Goal: Task Accomplishment & Management: Use online tool/utility

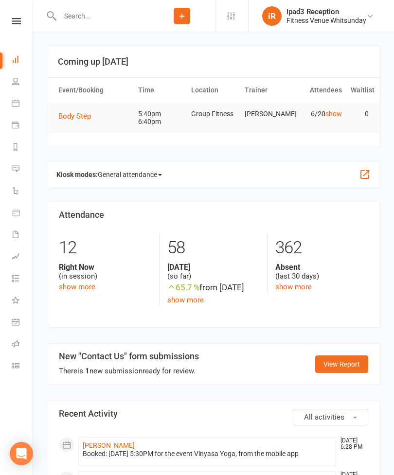
click at [23, 107] on link "Calendar" at bounding box center [23, 104] width 22 height 22
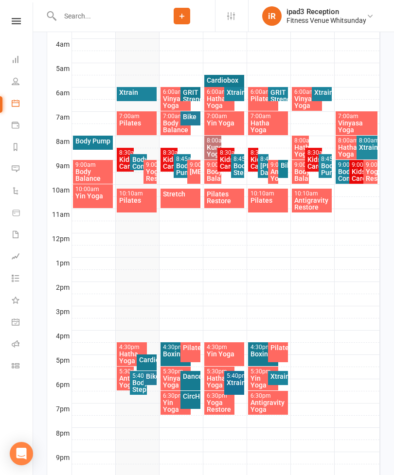
scroll to position [265, 0]
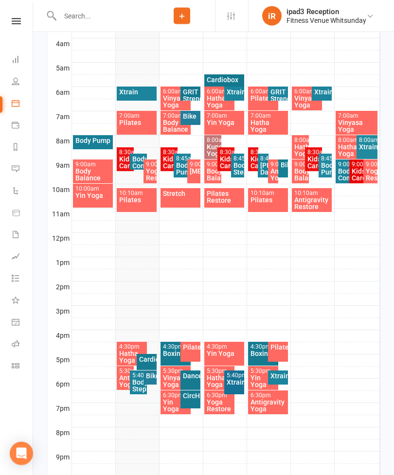
click at [152, 377] on div "Bike" at bounding box center [150, 376] width 10 height 7
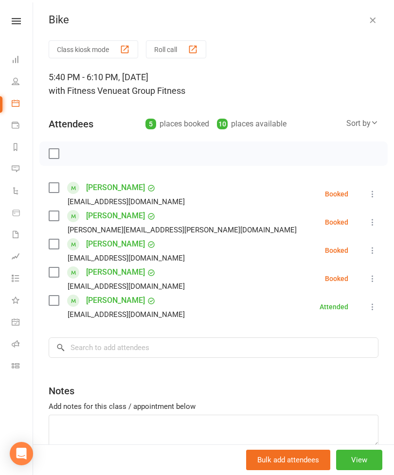
click at [85, 49] on button "Class kiosk mode" at bounding box center [93, 49] width 89 height 18
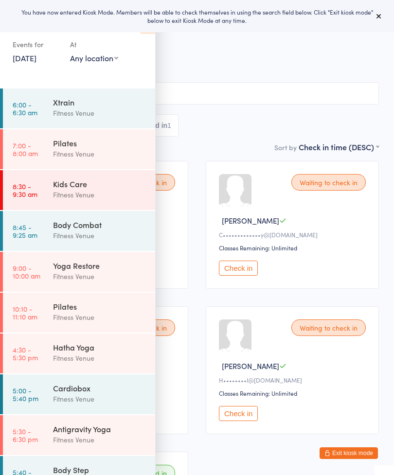
click at [267, 259] on div "Waiting to check in Carolyn B C•••••••••••••y@outlook.com Classes Remaining: Un…" at bounding box center [292, 225] width 173 height 128
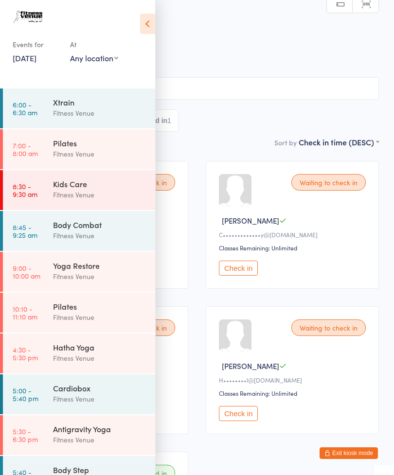
click at [152, 27] on icon at bounding box center [147, 24] width 15 height 20
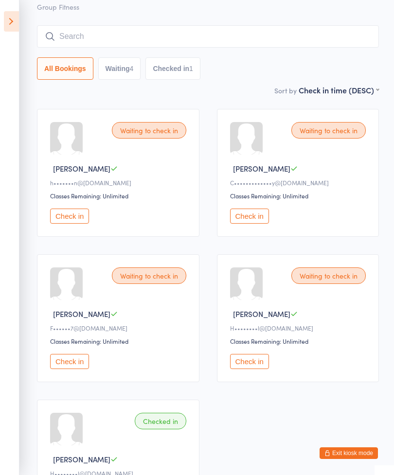
scroll to position [56, 0]
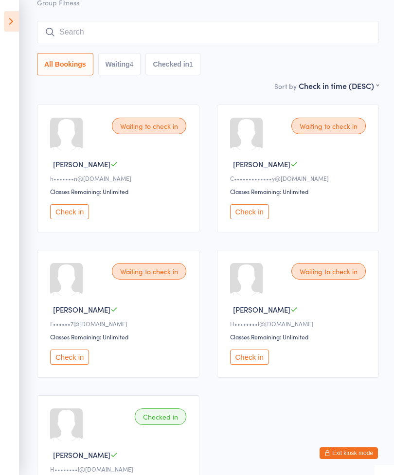
click at [253, 365] on button "Check in" at bounding box center [249, 357] width 39 height 15
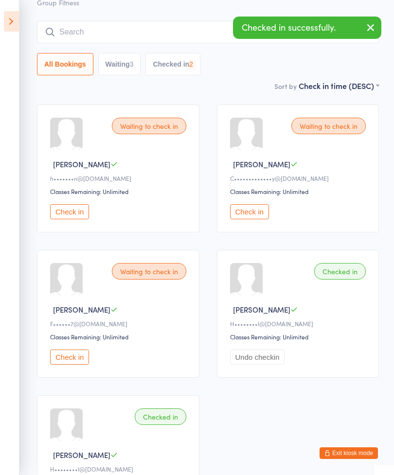
click at [68, 365] on button "Check in" at bounding box center [69, 357] width 39 height 15
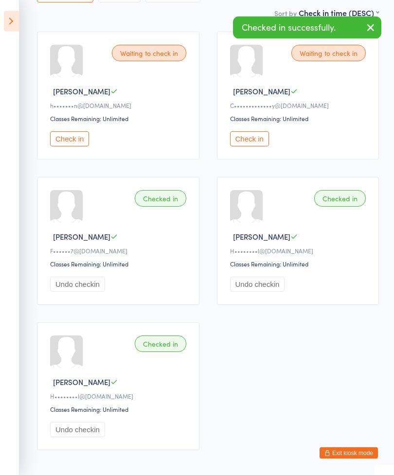
scroll to position [129, 0]
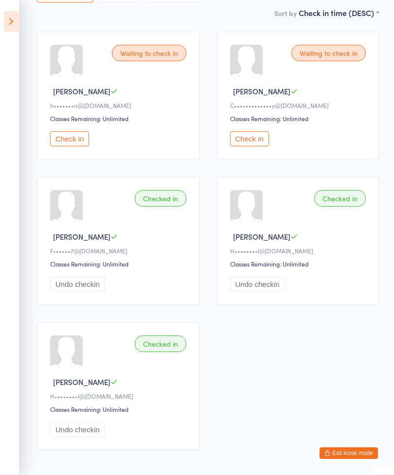
click at [74, 144] on button "Check in" at bounding box center [69, 138] width 39 height 15
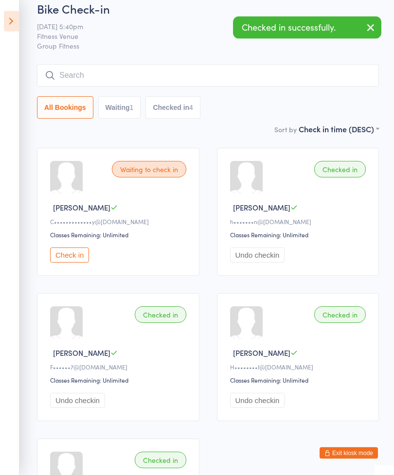
scroll to position [12, 0]
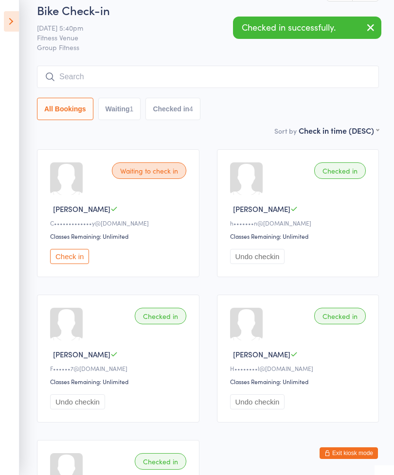
click at [188, 83] on input "search" at bounding box center [208, 77] width 342 height 22
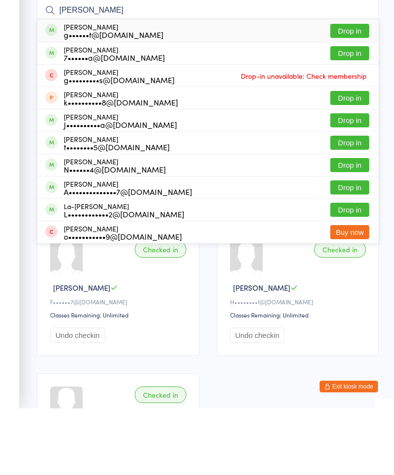
type input "Gary t"
click at [356, 90] on button "Drop in" at bounding box center [349, 97] width 39 height 14
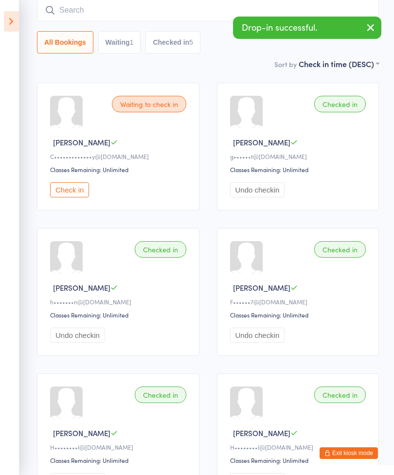
click at [77, 191] on button "Check in" at bounding box center [69, 189] width 39 height 15
click at [152, 21] on input "search" at bounding box center [208, 10] width 342 height 22
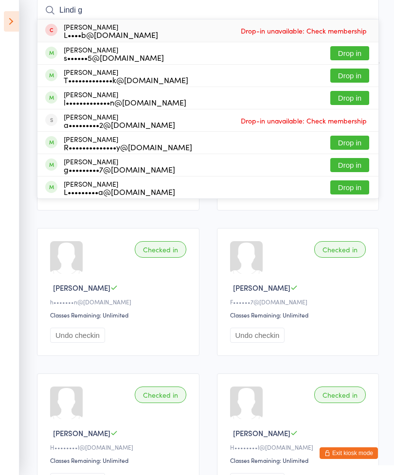
type input "Lindi g"
click at [355, 79] on button "Drop in" at bounding box center [349, 76] width 39 height 14
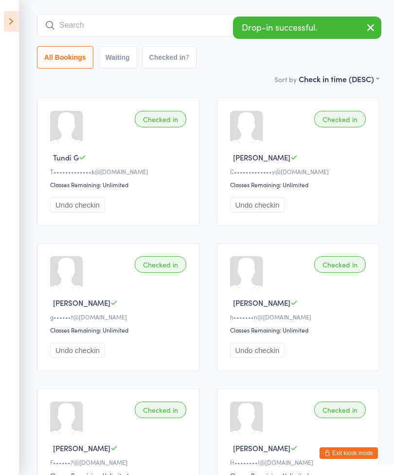
scroll to position [52, 0]
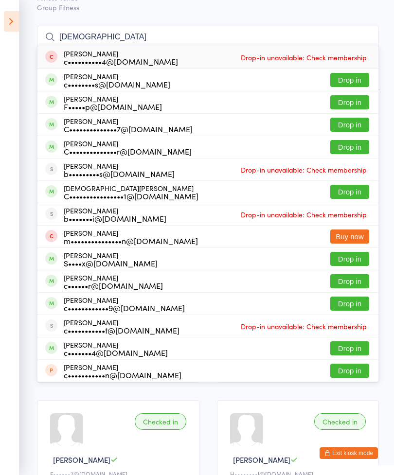
type input "Christ"
click at [346, 144] on button "Drop in" at bounding box center [349, 147] width 39 height 14
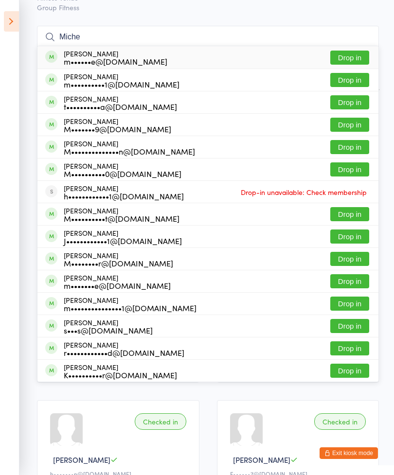
type input "Miche"
click at [351, 58] on button "Drop in" at bounding box center [349, 58] width 39 height 14
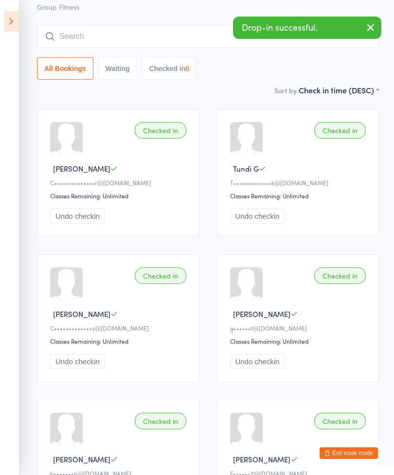
click at [195, 35] on input "search" at bounding box center [208, 36] width 342 height 22
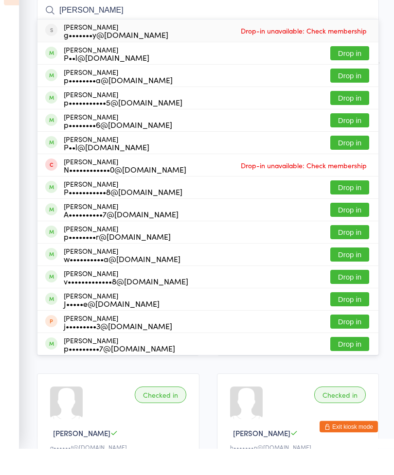
type input "Paul j"
click at [349, 73] on button "Drop in" at bounding box center [349, 80] width 39 height 14
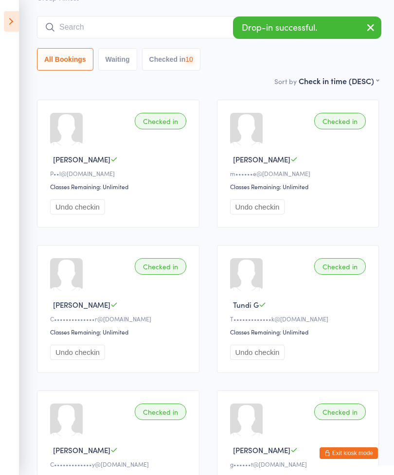
scroll to position [38, 0]
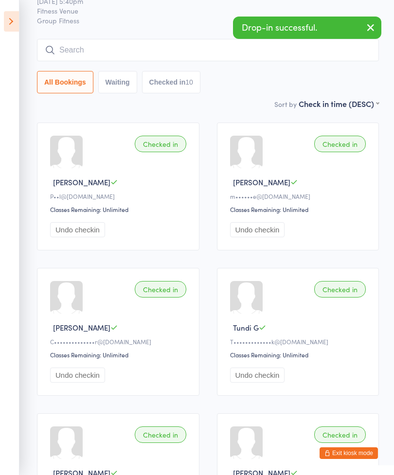
click at [183, 52] on input "search" at bounding box center [208, 50] width 342 height 22
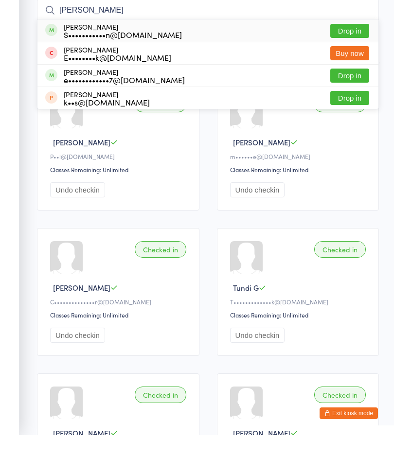
type input "Elicia"
click at [351, 64] on button "Drop in" at bounding box center [349, 71] width 39 height 14
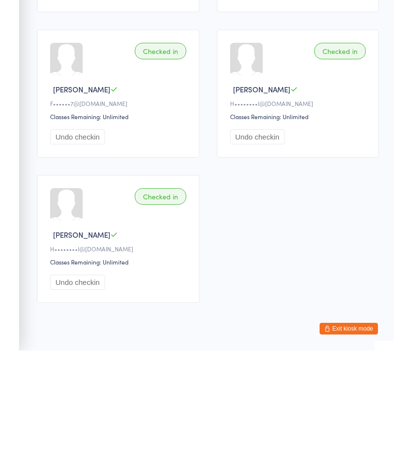
scroll to position [635, 0]
